Goal: Information Seeking & Learning: Learn about a topic

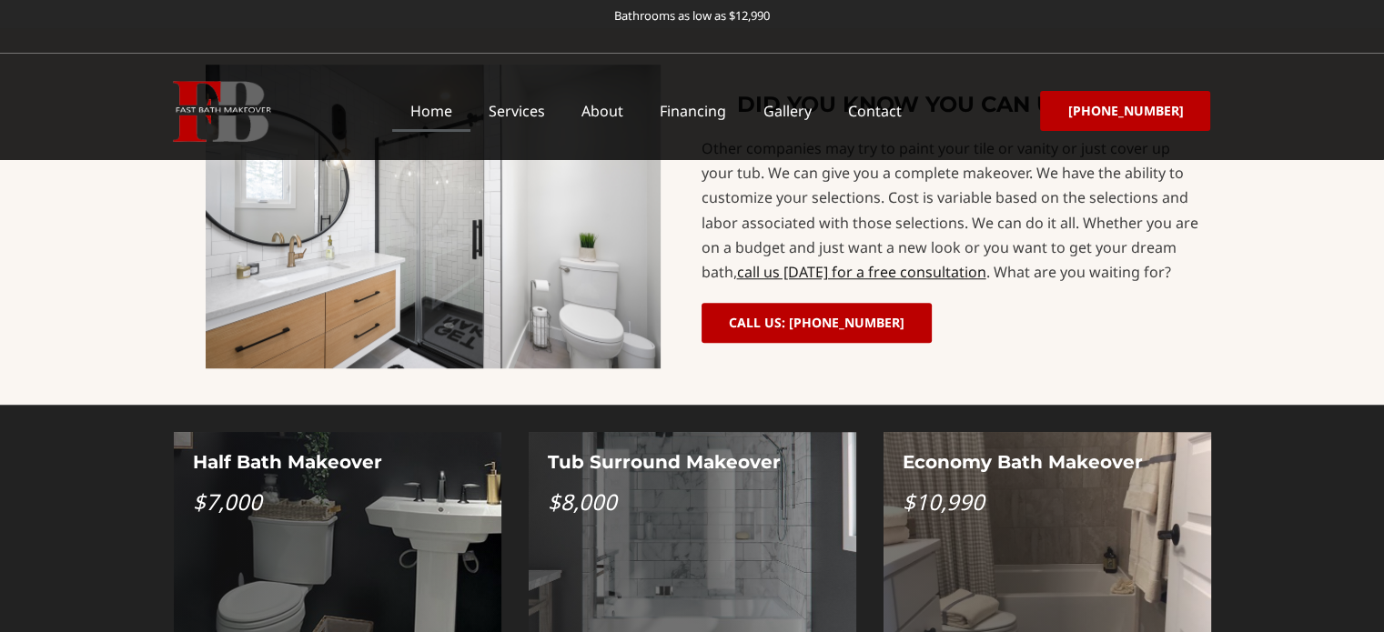
scroll to position [1455, 0]
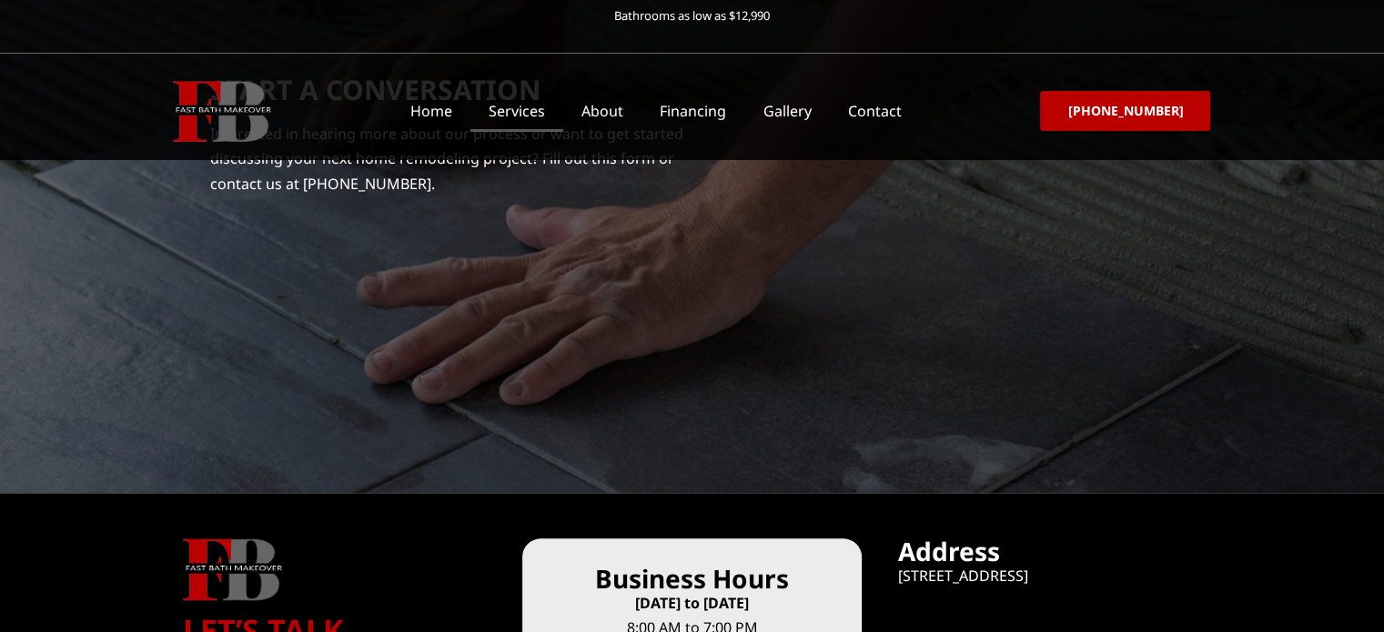
scroll to position [8940, 0]
